Goal: Find specific page/section: Find specific page/section

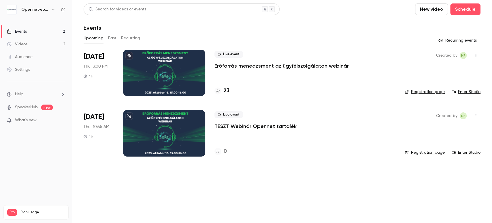
click at [427, 88] on div "Created by NF Registration page Enter Studio" at bounding box center [443, 73] width 76 height 46
click at [427, 91] on link "Registration page" at bounding box center [425, 92] width 40 height 6
click at [176, 181] on main "Search for videos or events New video Schedule Events Upcoming Past Recurring R…" at bounding box center [282, 111] width 420 height 223
click at [117, 37] on div "Upcoming Past Recurring" at bounding box center [282, 37] width 397 height 9
click at [110, 38] on button "Past" at bounding box center [112, 37] width 8 height 9
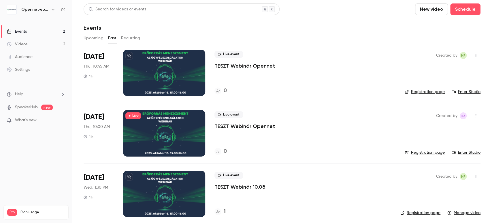
click at [415, 87] on div "Created by NF Registration page Enter Studio" at bounding box center [443, 73] width 76 height 46
click at [415, 90] on link "Registration page" at bounding box center [425, 92] width 40 height 6
click at [413, 152] on link "Registration page" at bounding box center [425, 152] width 40 height 6
